Goal: Communication & Community: Answer question/provide support

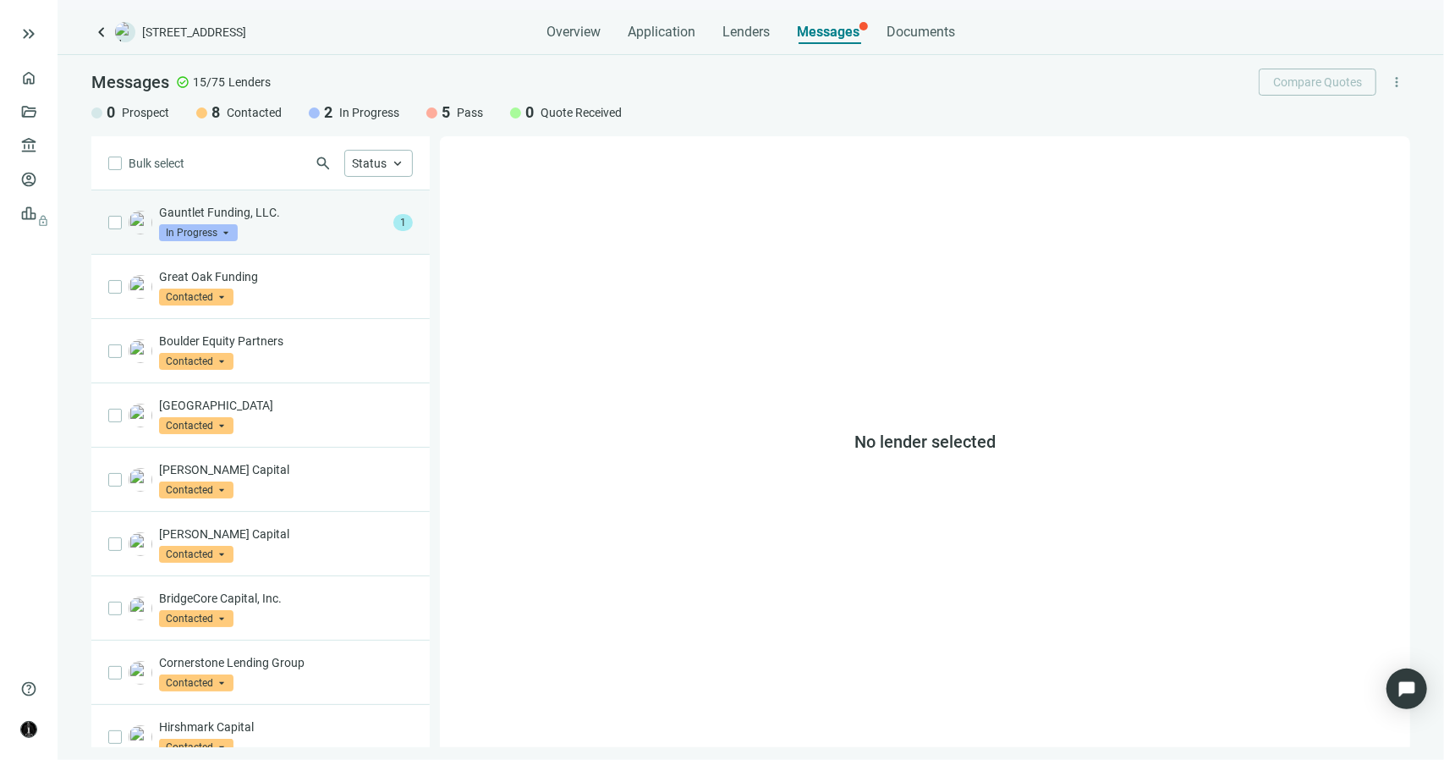
click at [307, 223] on div "Gauntlet Funding, LLC. In Progress arrow_drop_down" at bounding box center [273, 222] width 228 height 37
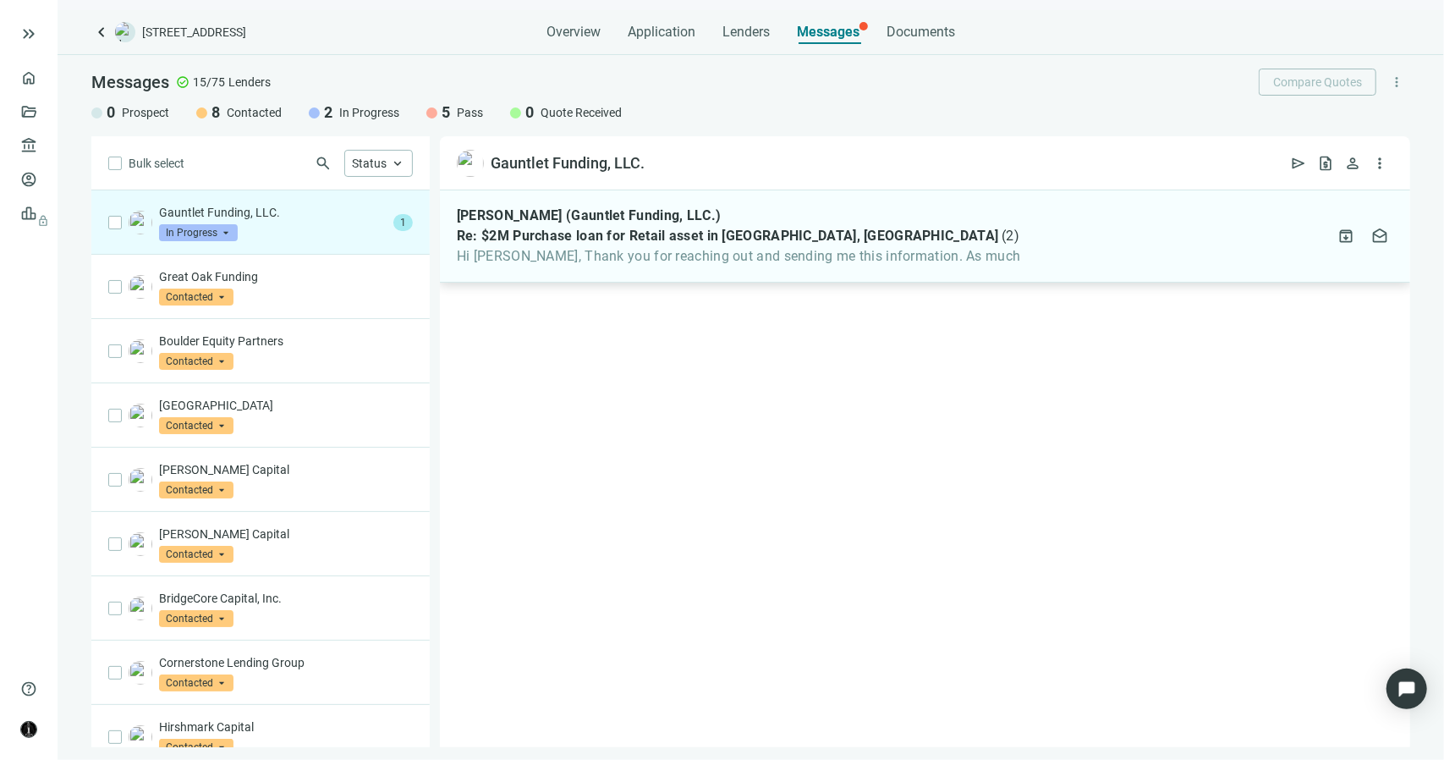
click at [644, 269] on div "Felix Valdez (Gauntlet Funding, LLC.) Re: $2M Purchase loan for Retail asset in…" at bounding box center [925, 236] width 970 height 92
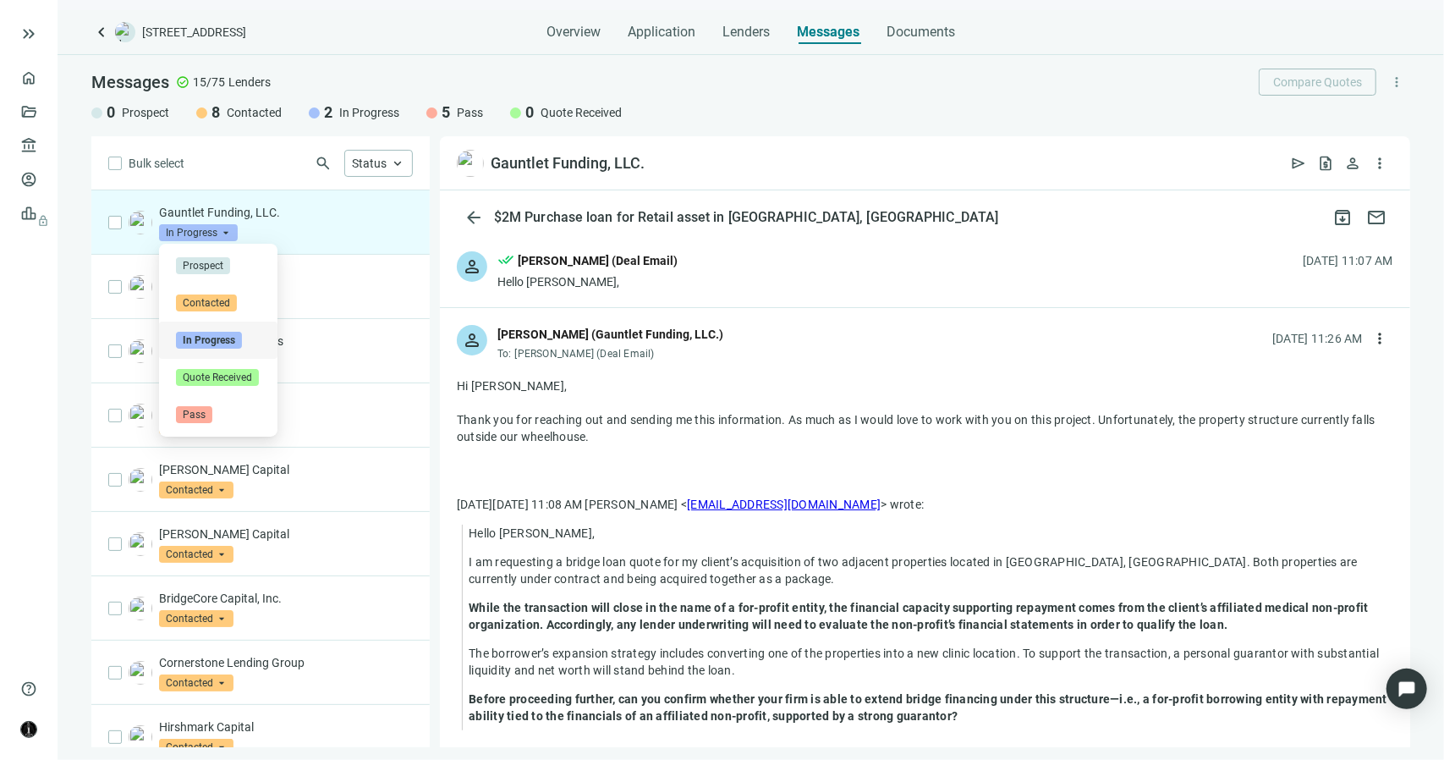
click at [227, 229] on span "In Progress" at bounding box center [198, 232] width 79 height 17
click at [210, 414] on span "Pass" at bounding box center [194, 414] width 36 height 17
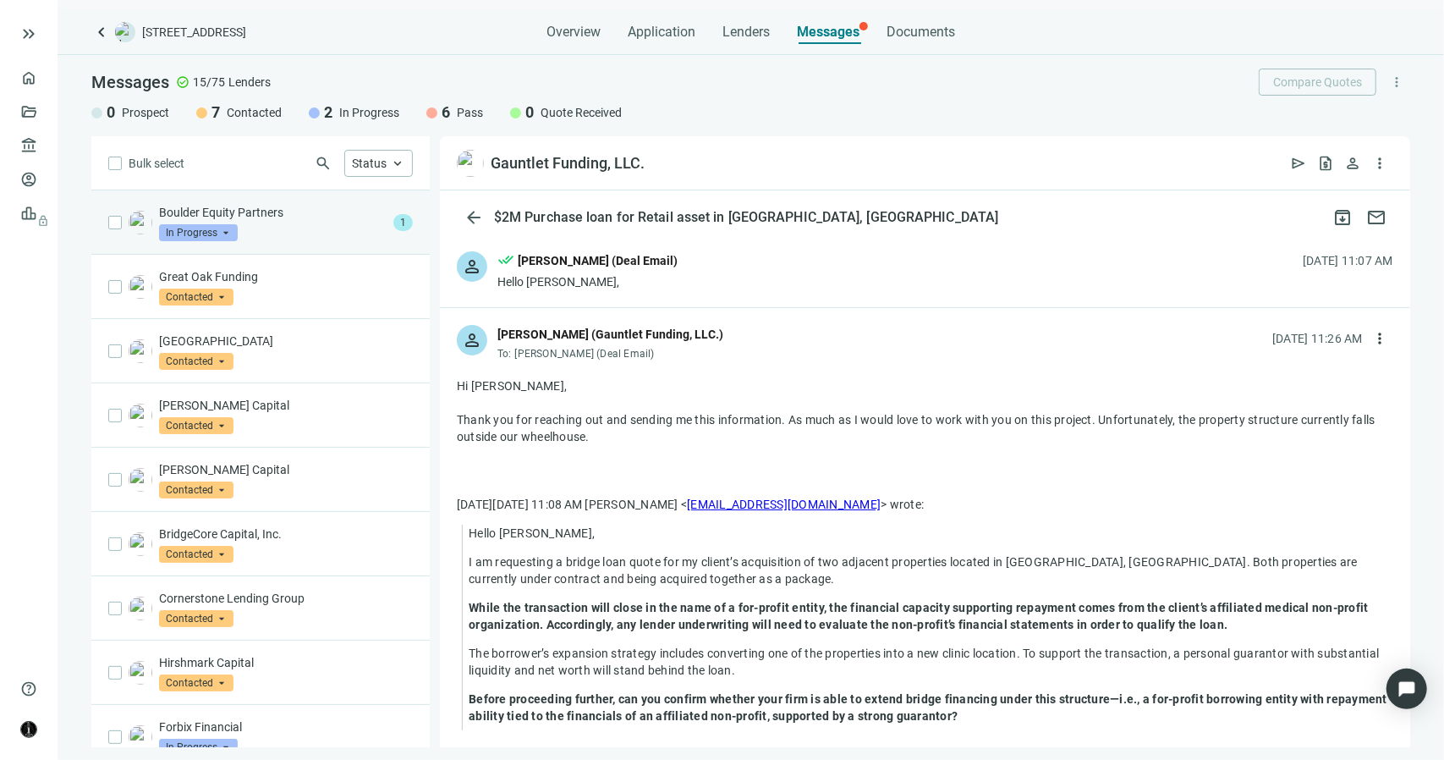
click at [293, 228] on div "Boulder Equity Partners In Progress arrow_drop_down" at bounding box center [273, 222] width 228 height 37
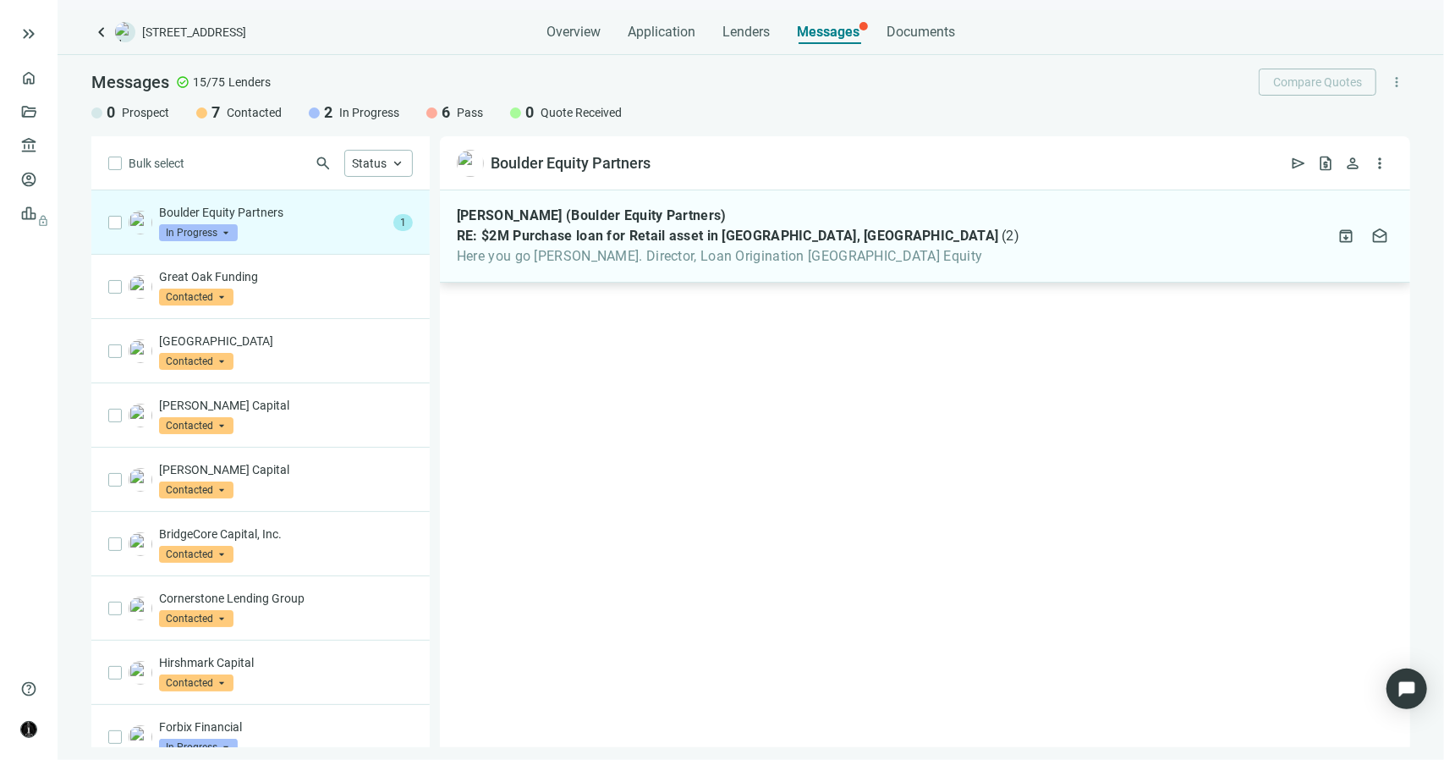
click at [695, 260] on span "Here you go David P. Rodgers, Esq. Director, Loan Origination Boulder Equity" at bounding box center [738, 256] width 563 height 17
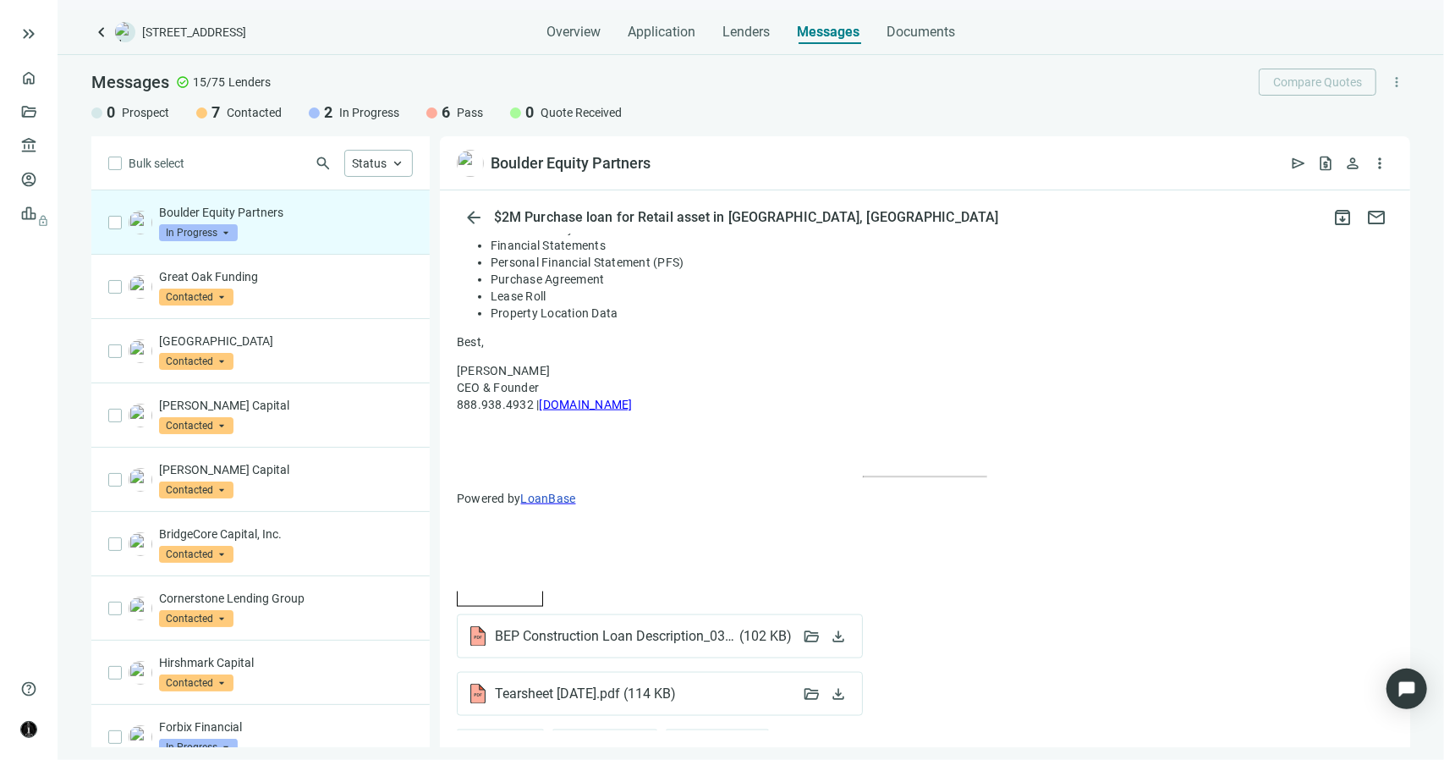
scroll to position [1570, 0]
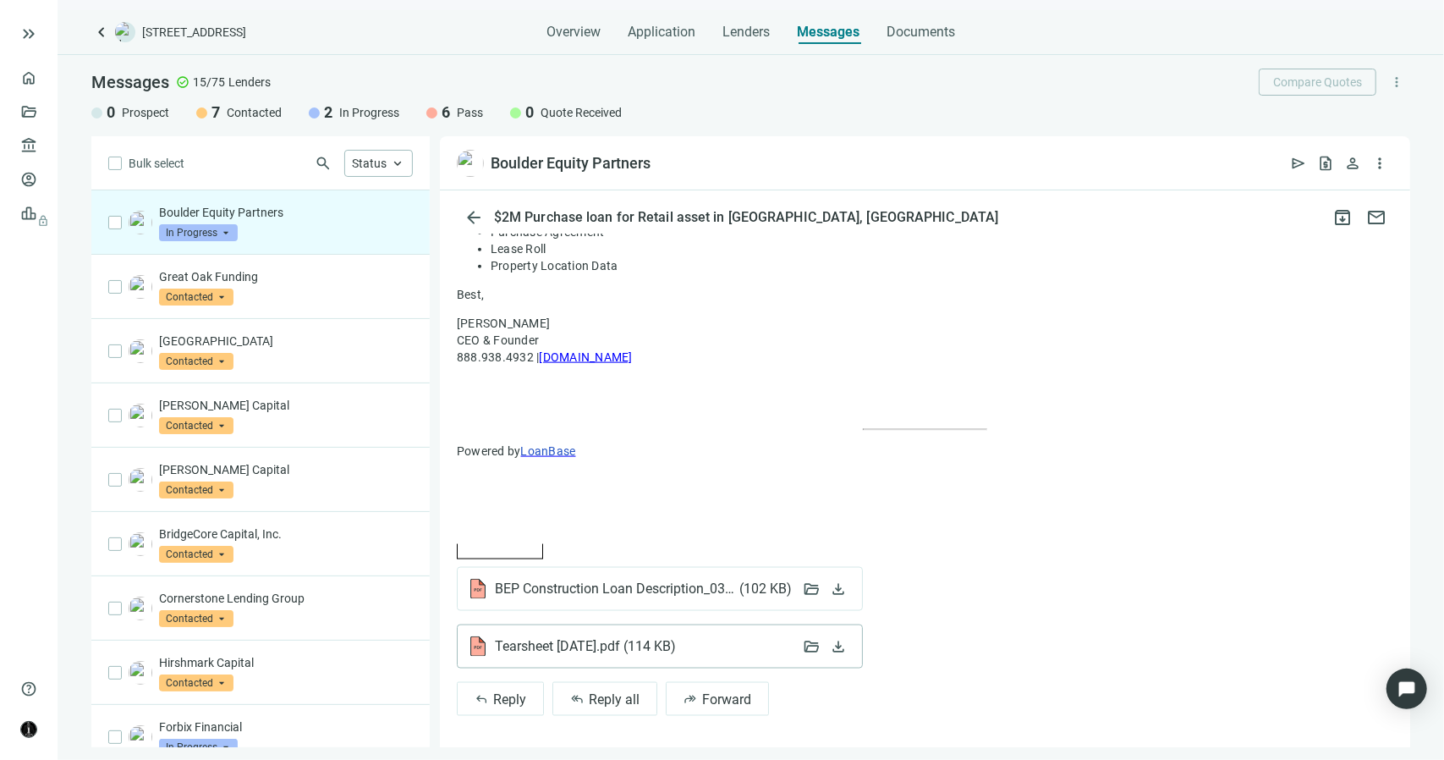
click at [658, 638] on span "( 114 KB )" at bounding box center [647, 646] width 55 height 17
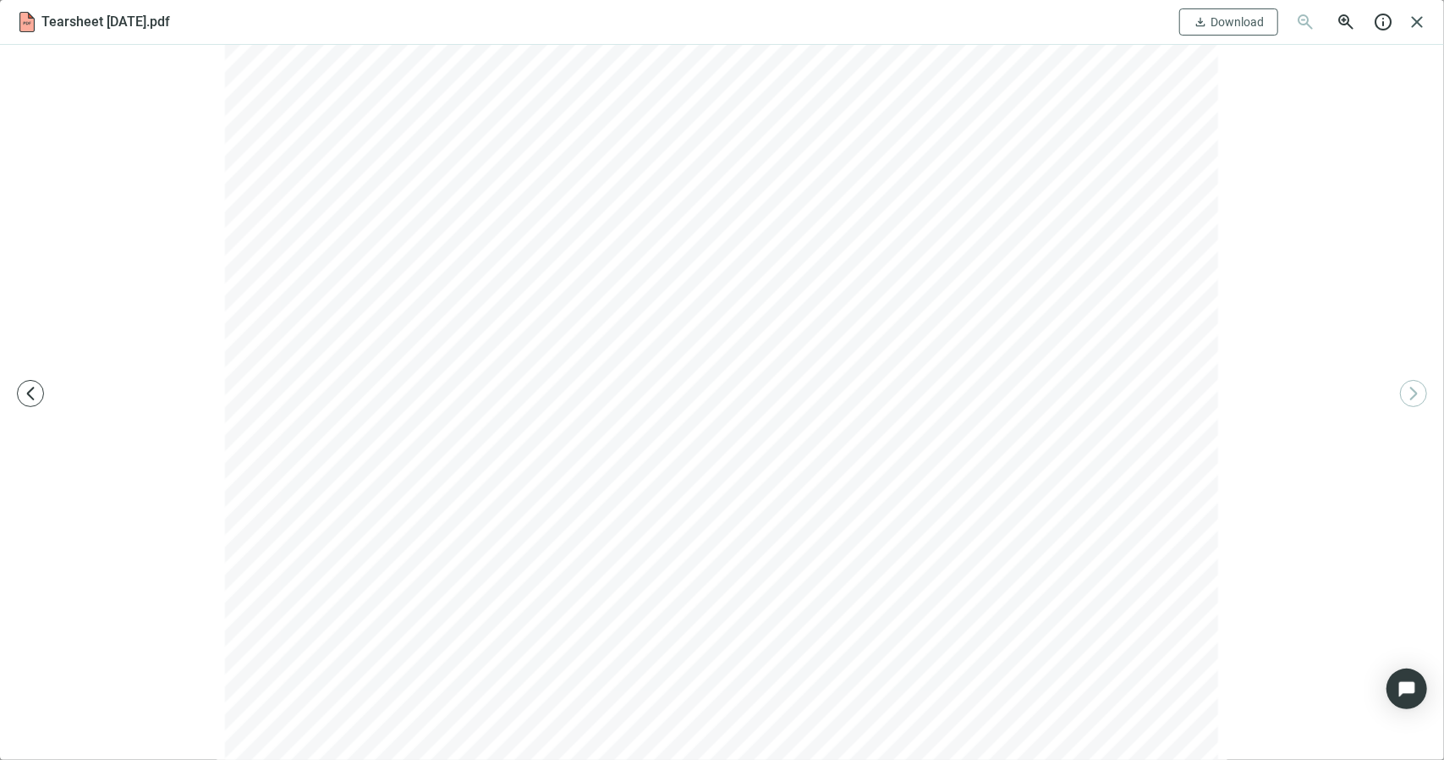
scroll to position [0, 0]
click at [1262, 23] on span "Download" at bounding box center [1237, 22] width 53 height 14
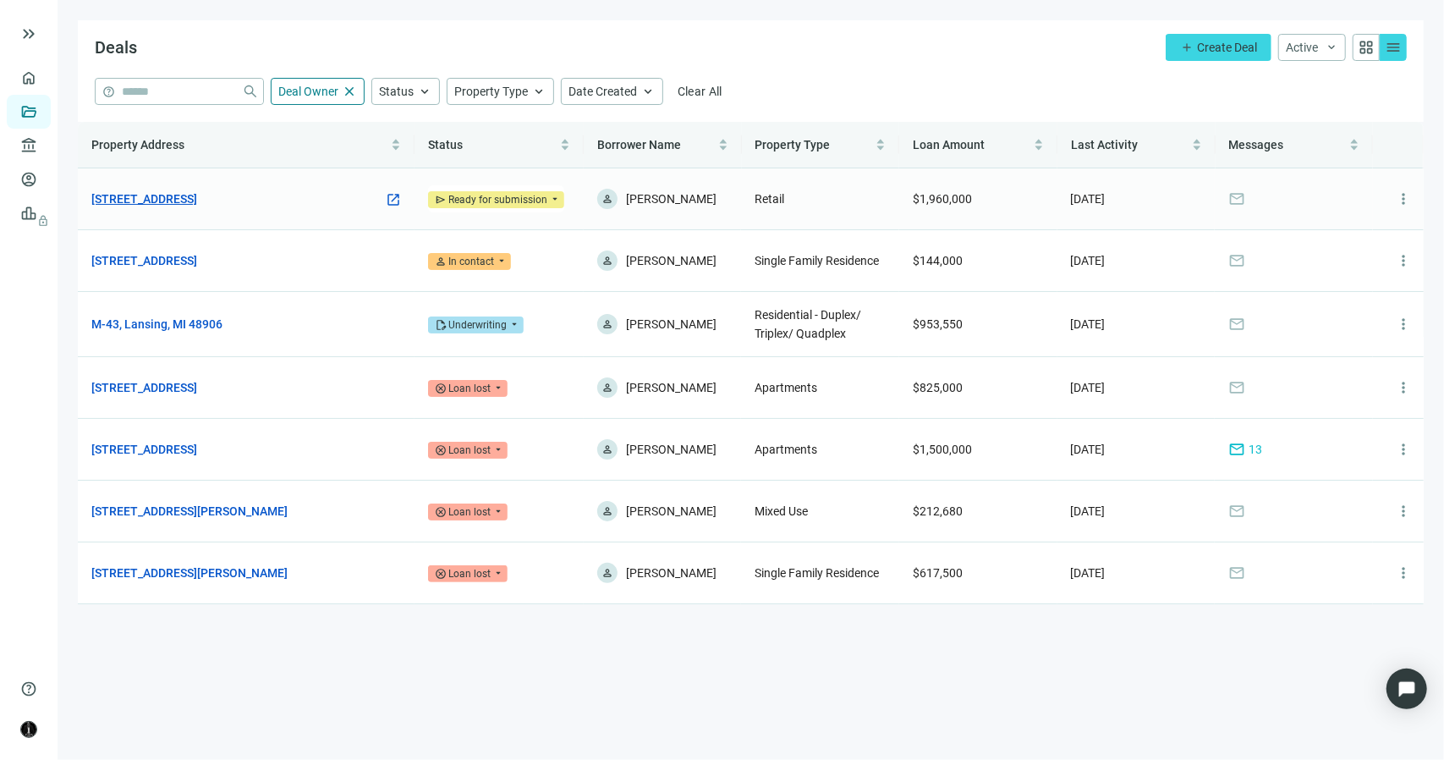
click at [197, 202] on link "[STREET_ADDRESS]" at bounding box center [144, 198] width 106 height 19
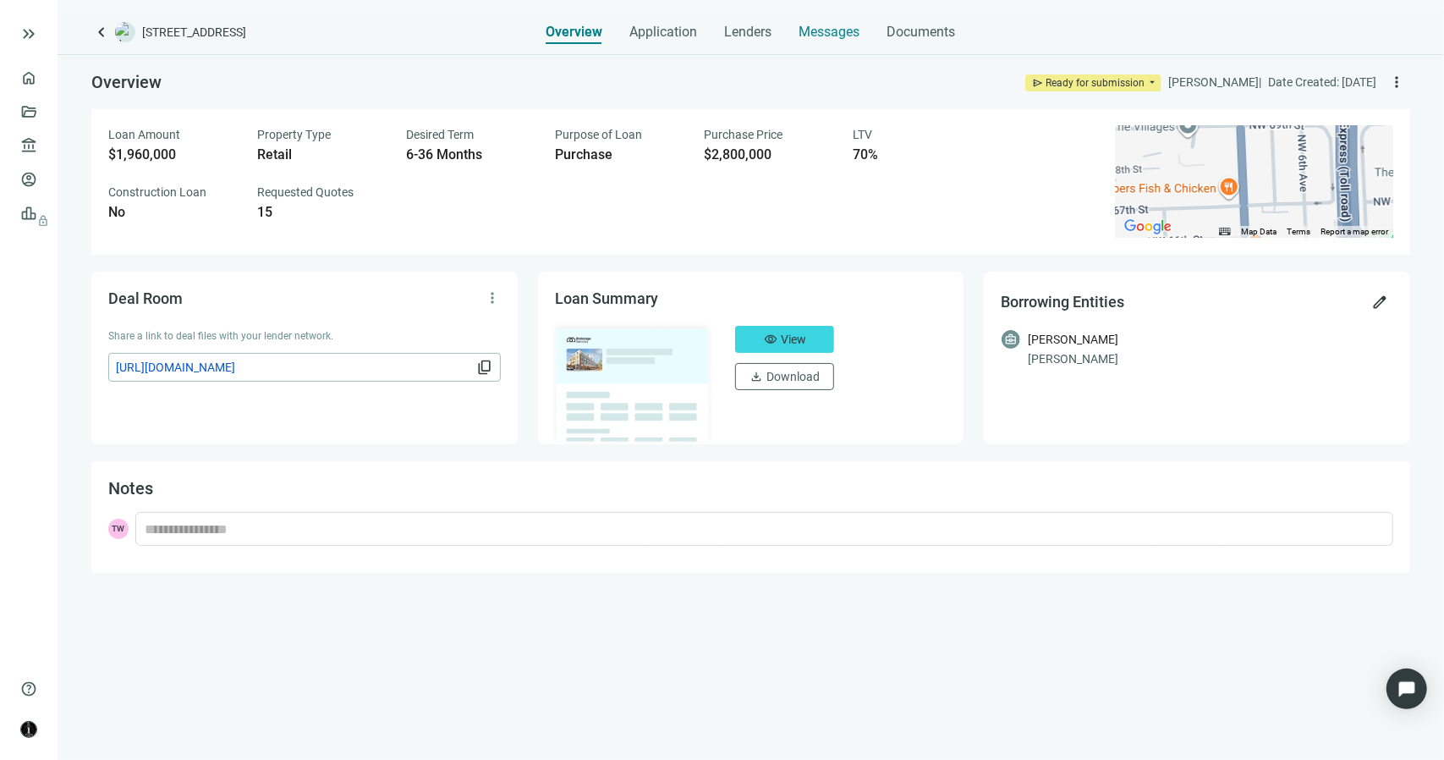
click at [819, 32] on span "Messages" at bounding box center [829, 32] width 61 height 16
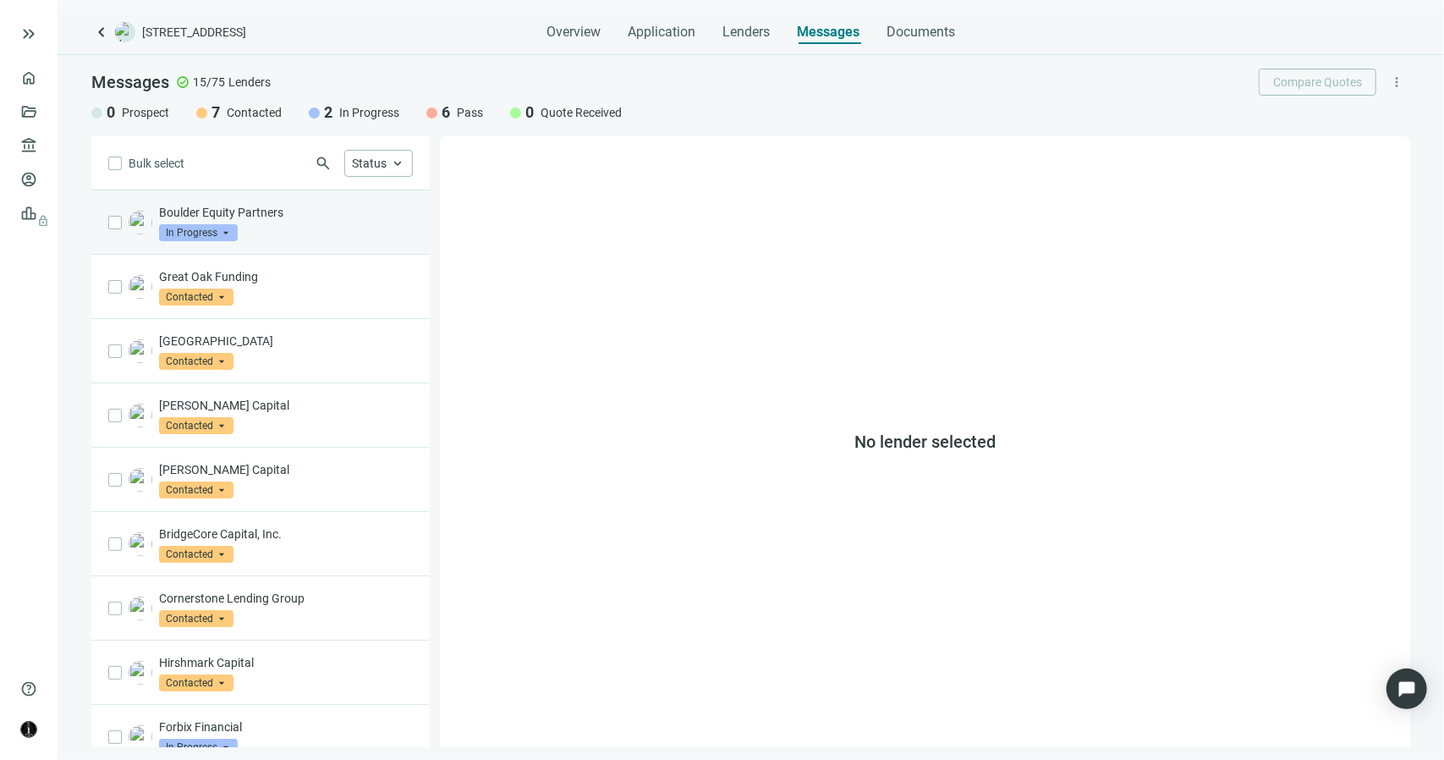
click at [315, 221] on div "Boulder Equity Partners In Progress arrow_drop_down" at bounding box center [286, 222] width 254 height 37
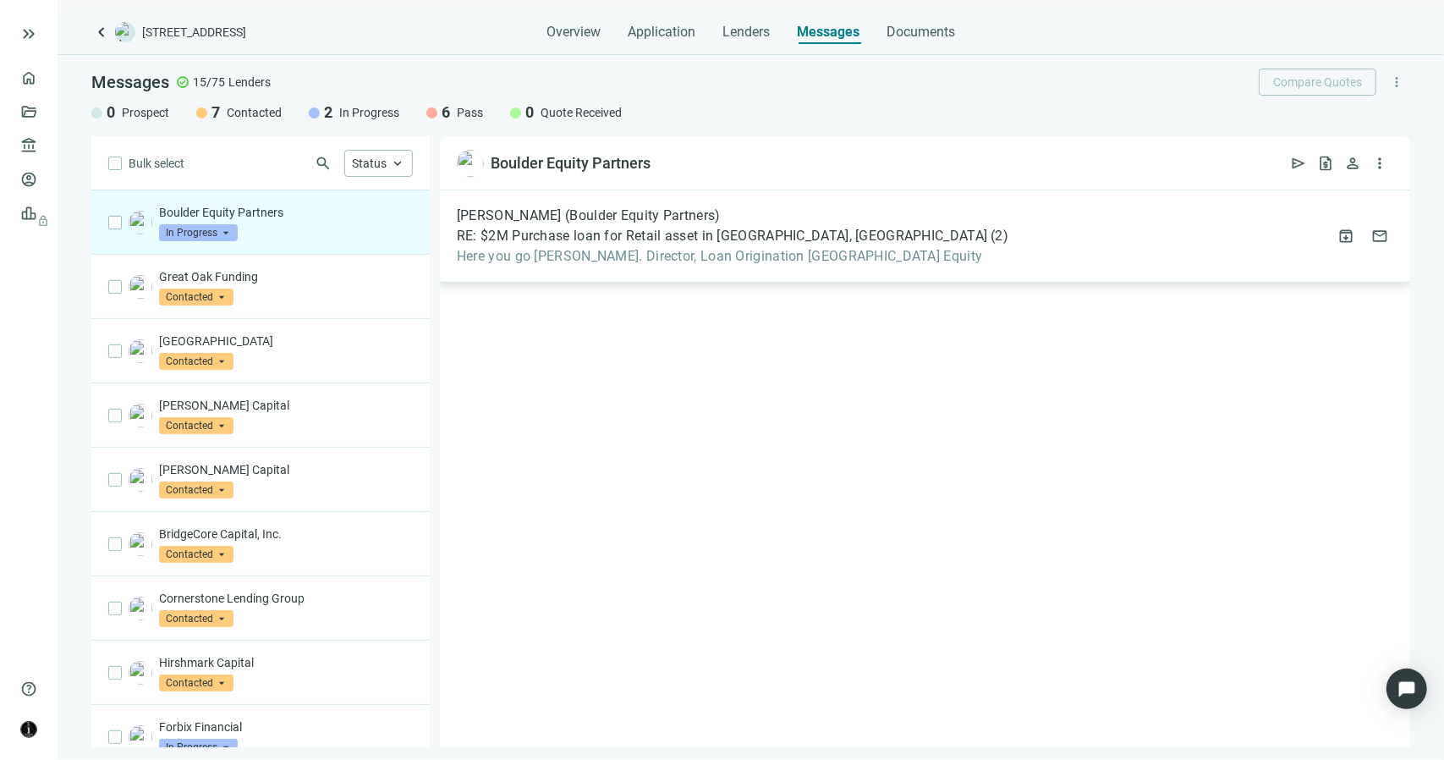
click at [576, 244] on div "David Rodgers (Boulder Equity Partners) RE: $2M Purchase loan for Retail asset …" at bounding box center [733, 236] width 552 height 58
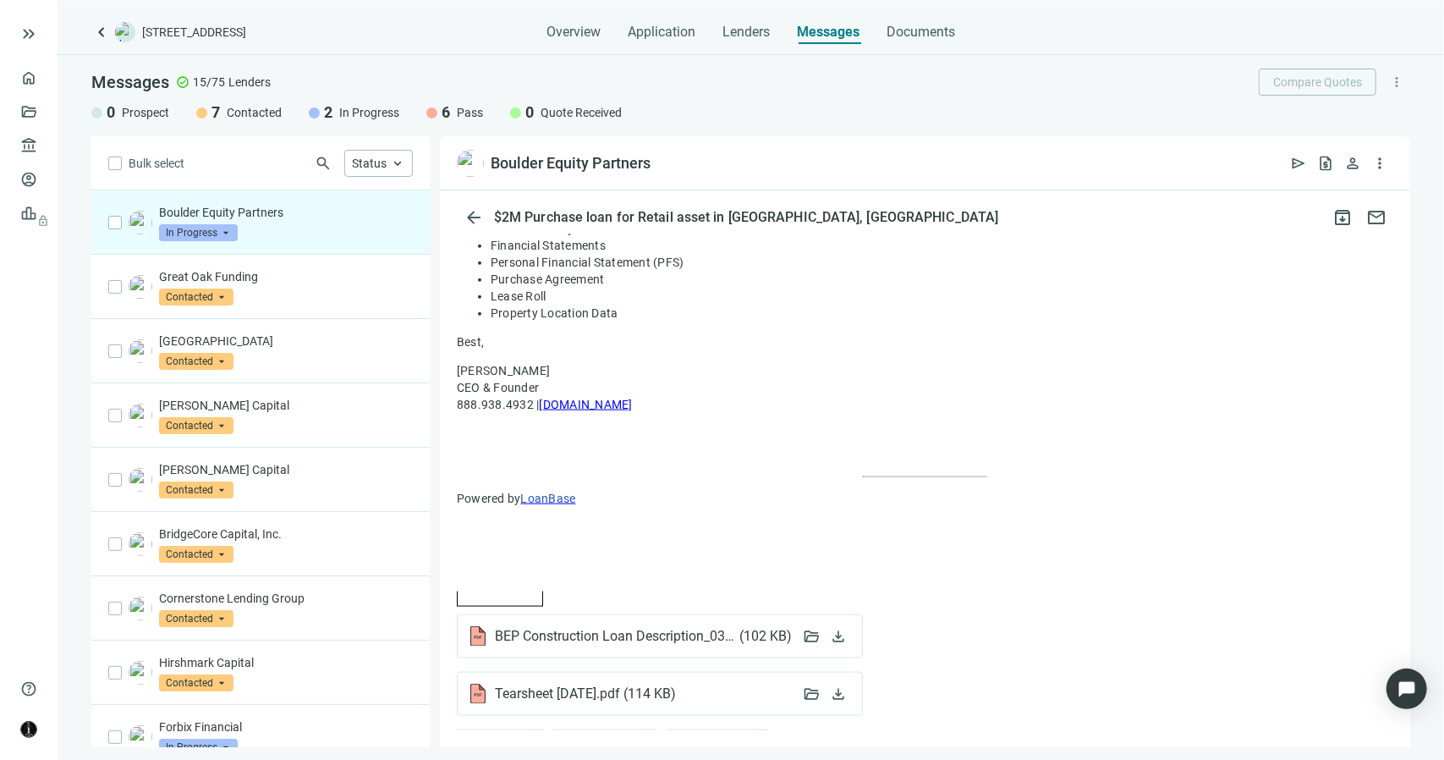
scroll to position [1570, 0]
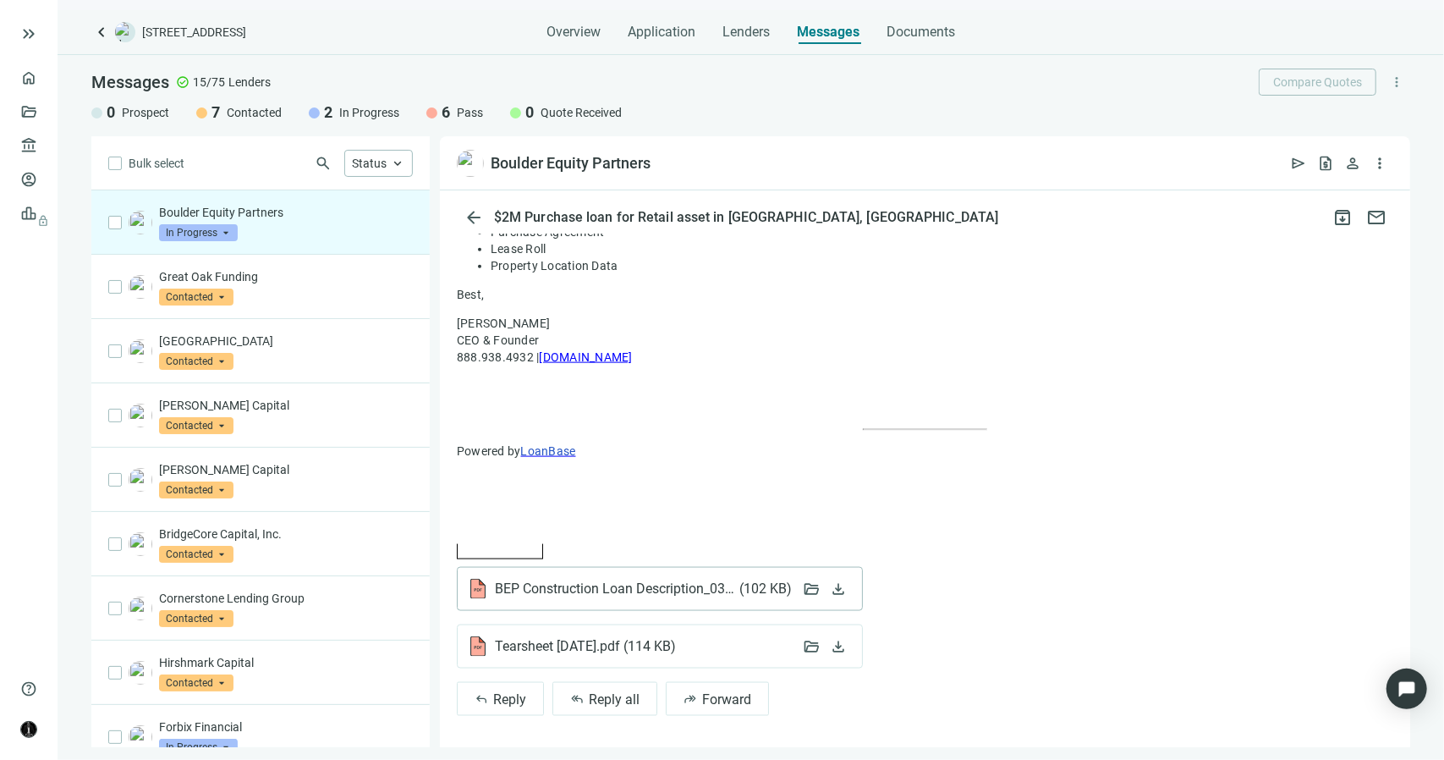
click at [717, 583] on span "BEP Construction Loan Description_032725.pdf ( 102 KB )" at bounding box center [643, 588] width 296 height 17
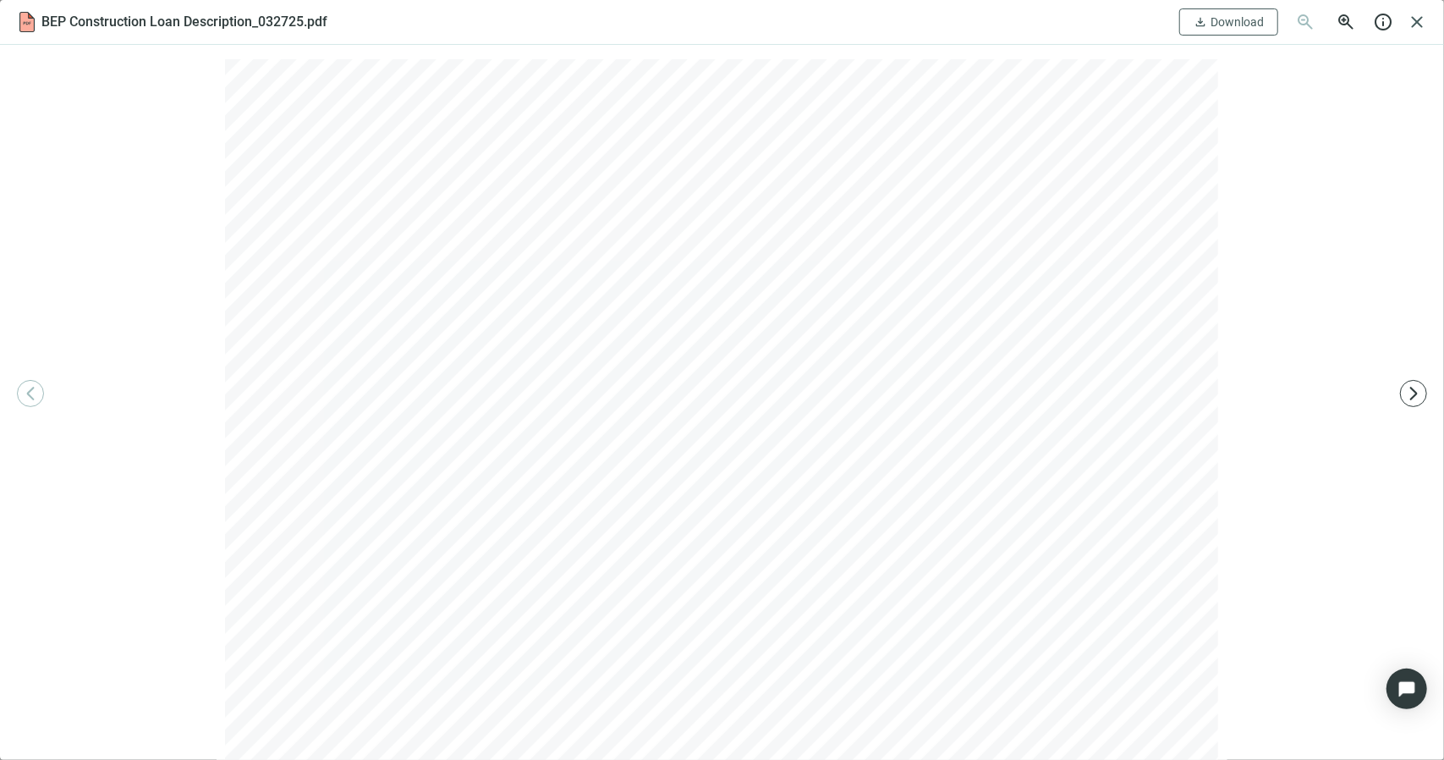
scroll to position [0, 0]
click at [1213, 26] on span "Download" at bounding box center [1237, 22] width 53 height 14
click at [1418, 25] on span "close" at bounding box center [1417, 22] width 20 height 20
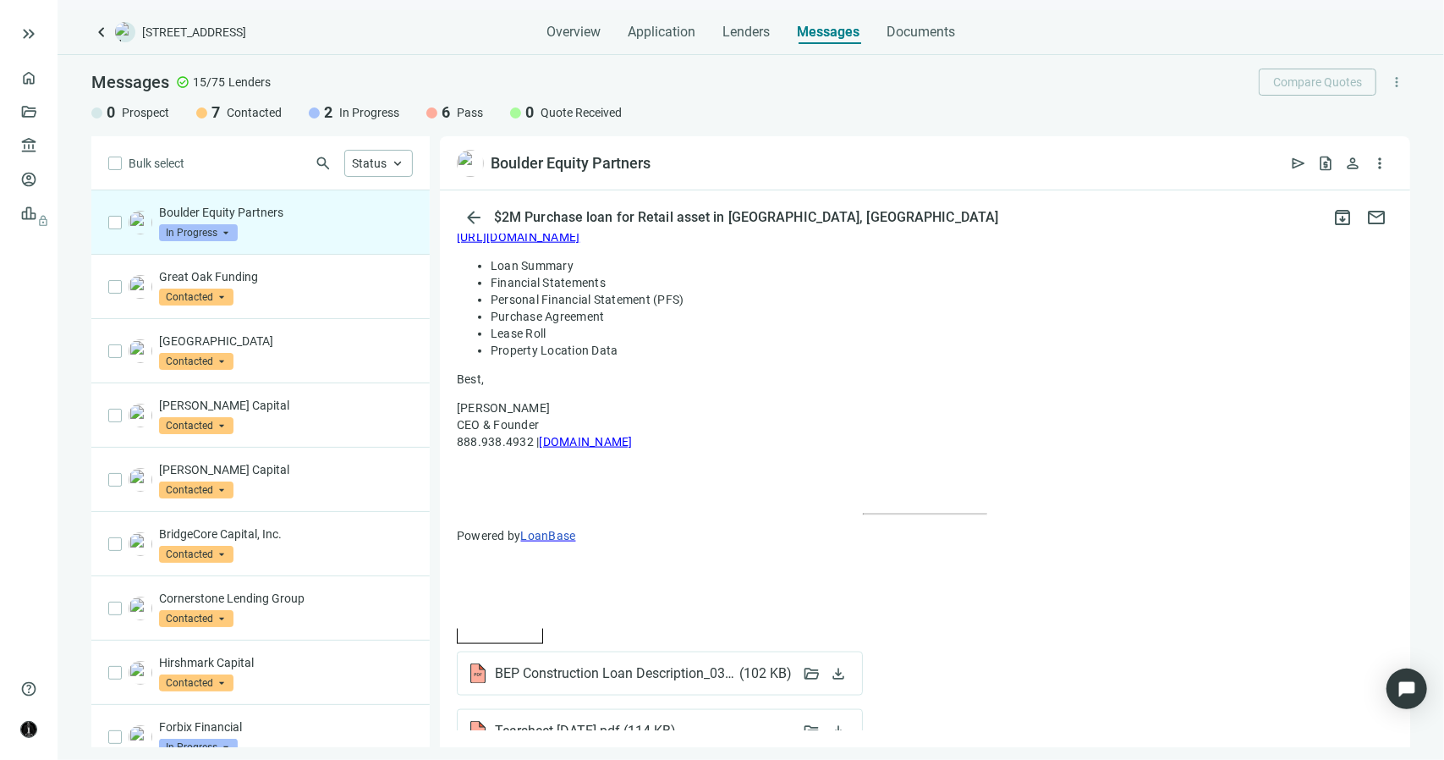
scroll to position [1570, 0]
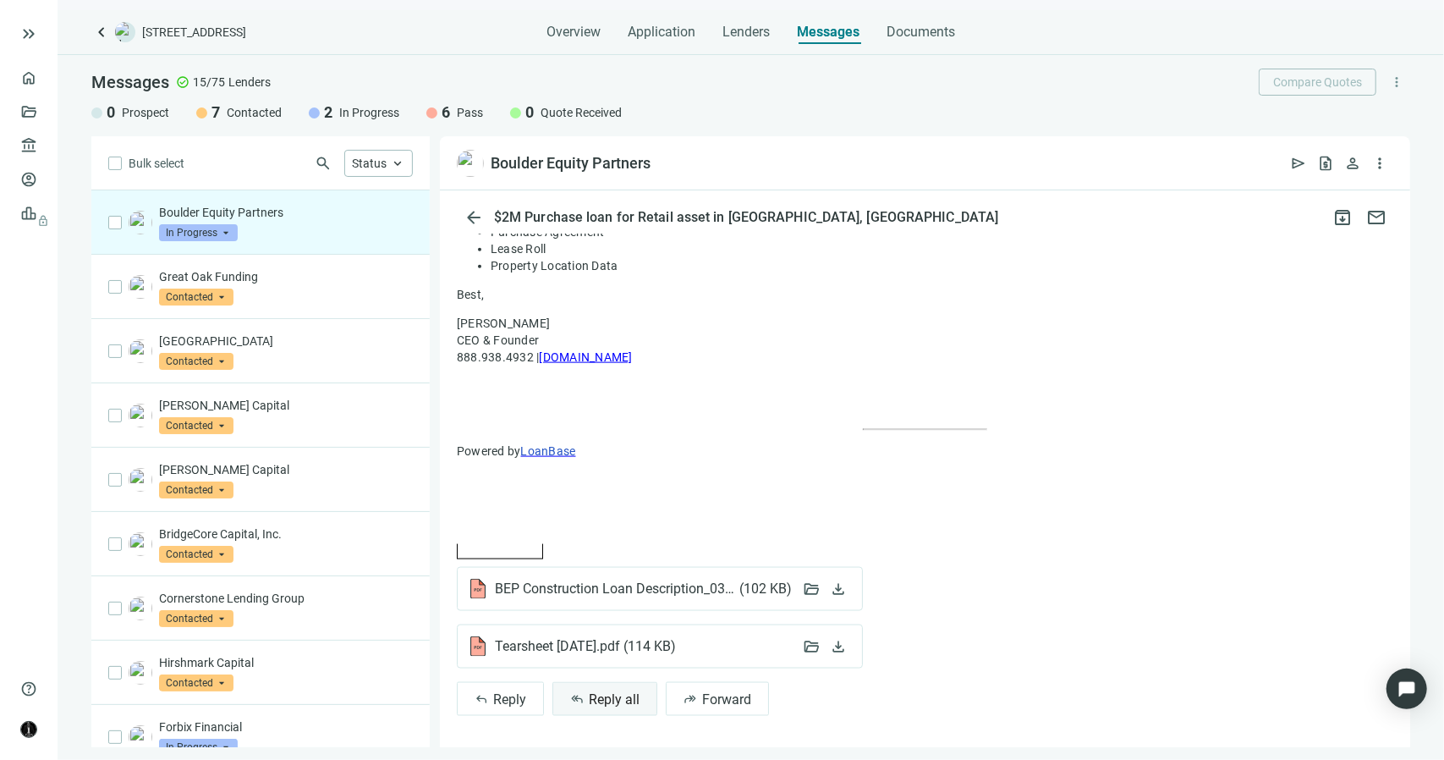
click at [585, 689] on button "reply_all Reply all" at bounding box center [604, 699] width 105 height 34
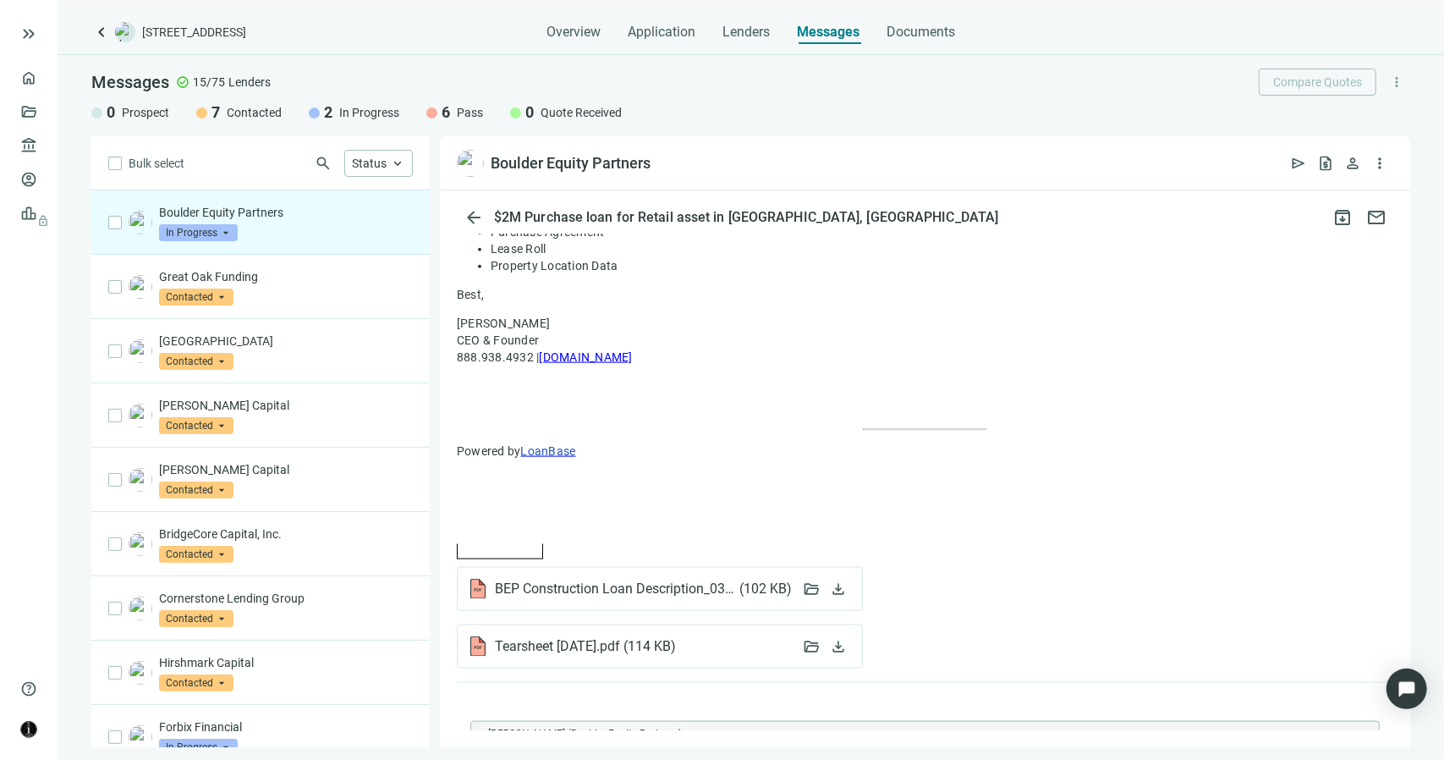
type textarea "**********"
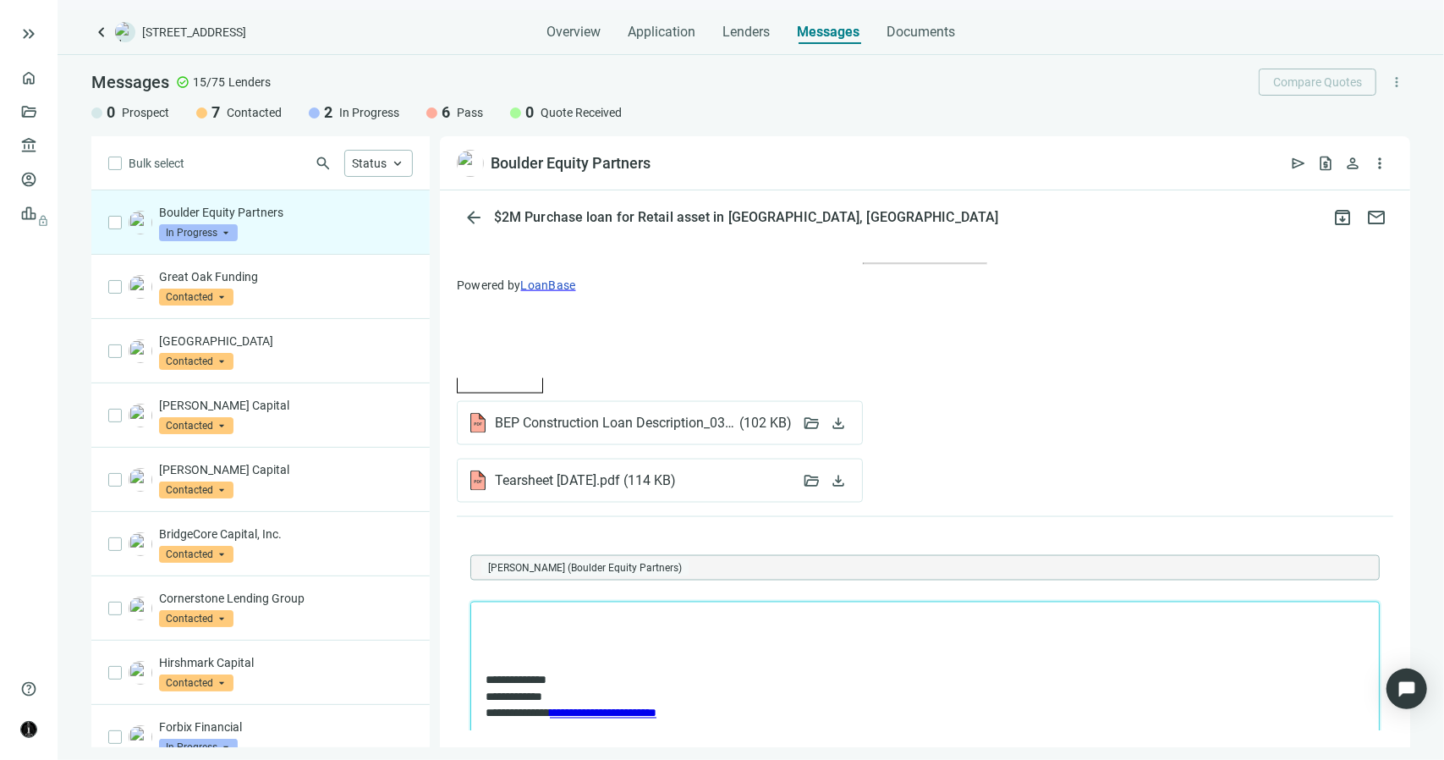
scroll to position [1990, 0]
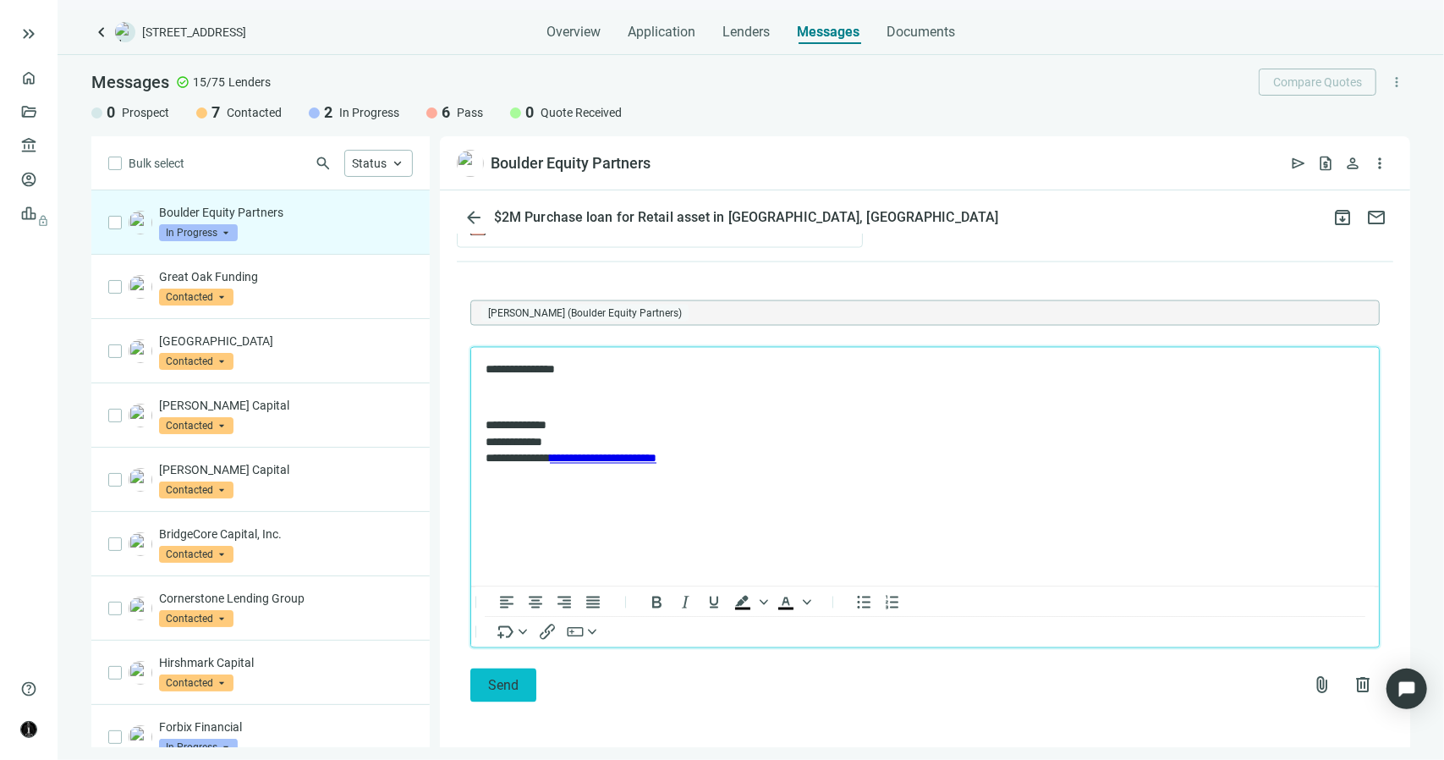
click at [508, 689] on span "Send" at bounding box center [503, 686] width 30 height 16
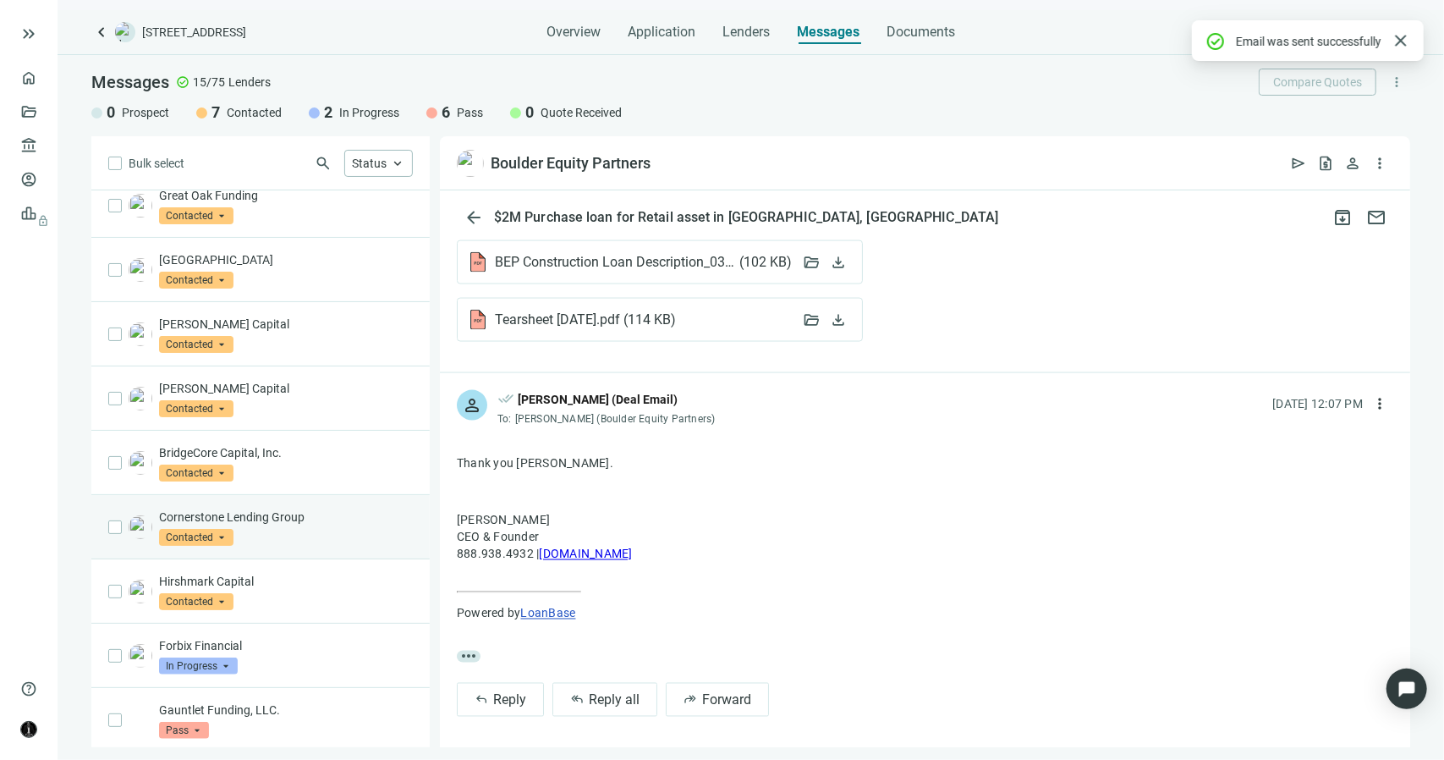
scroll to position [64, 0]
